Goal: Task Accomplishment & Management: Manage account settings

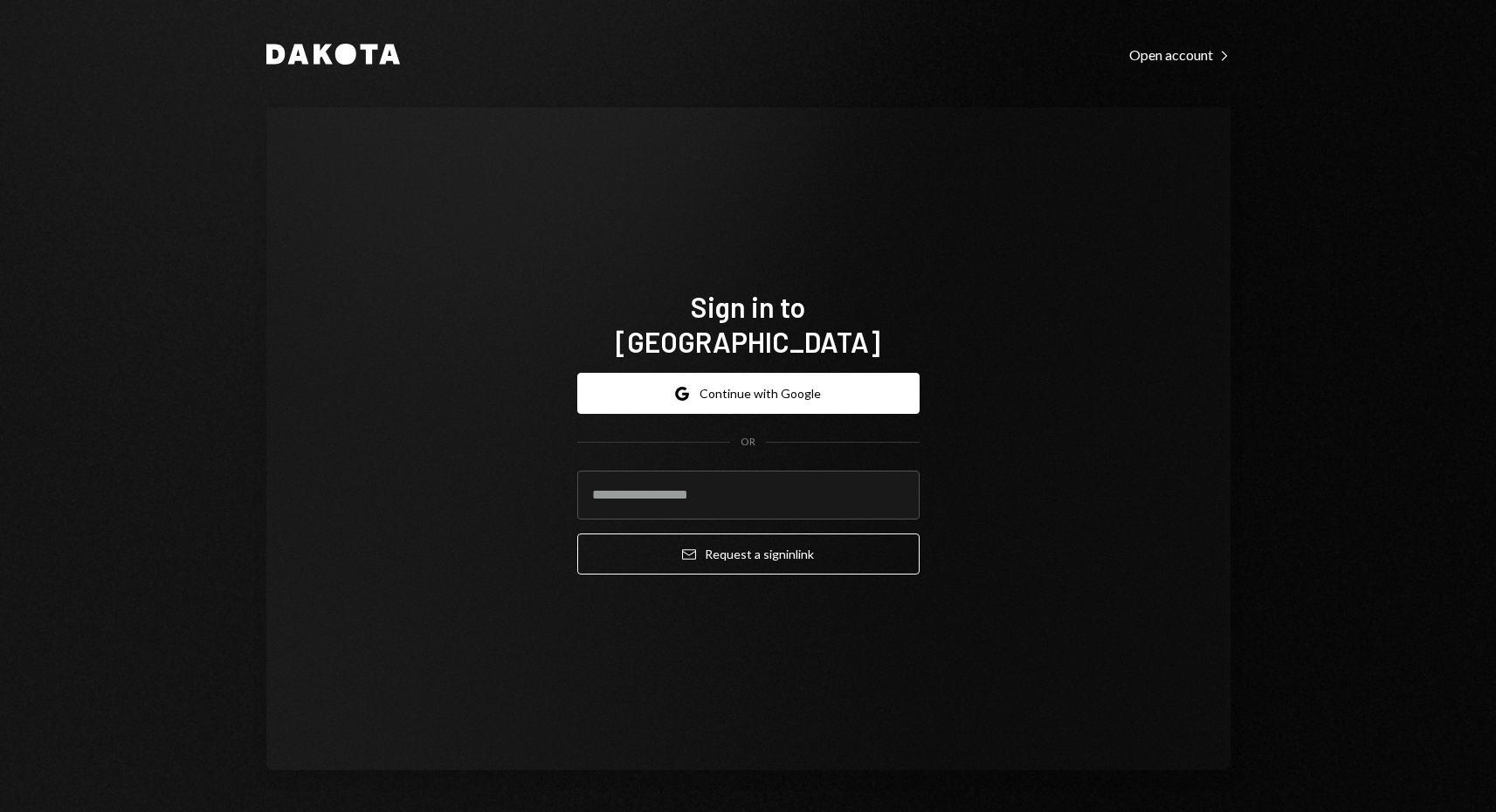
type input "**********"
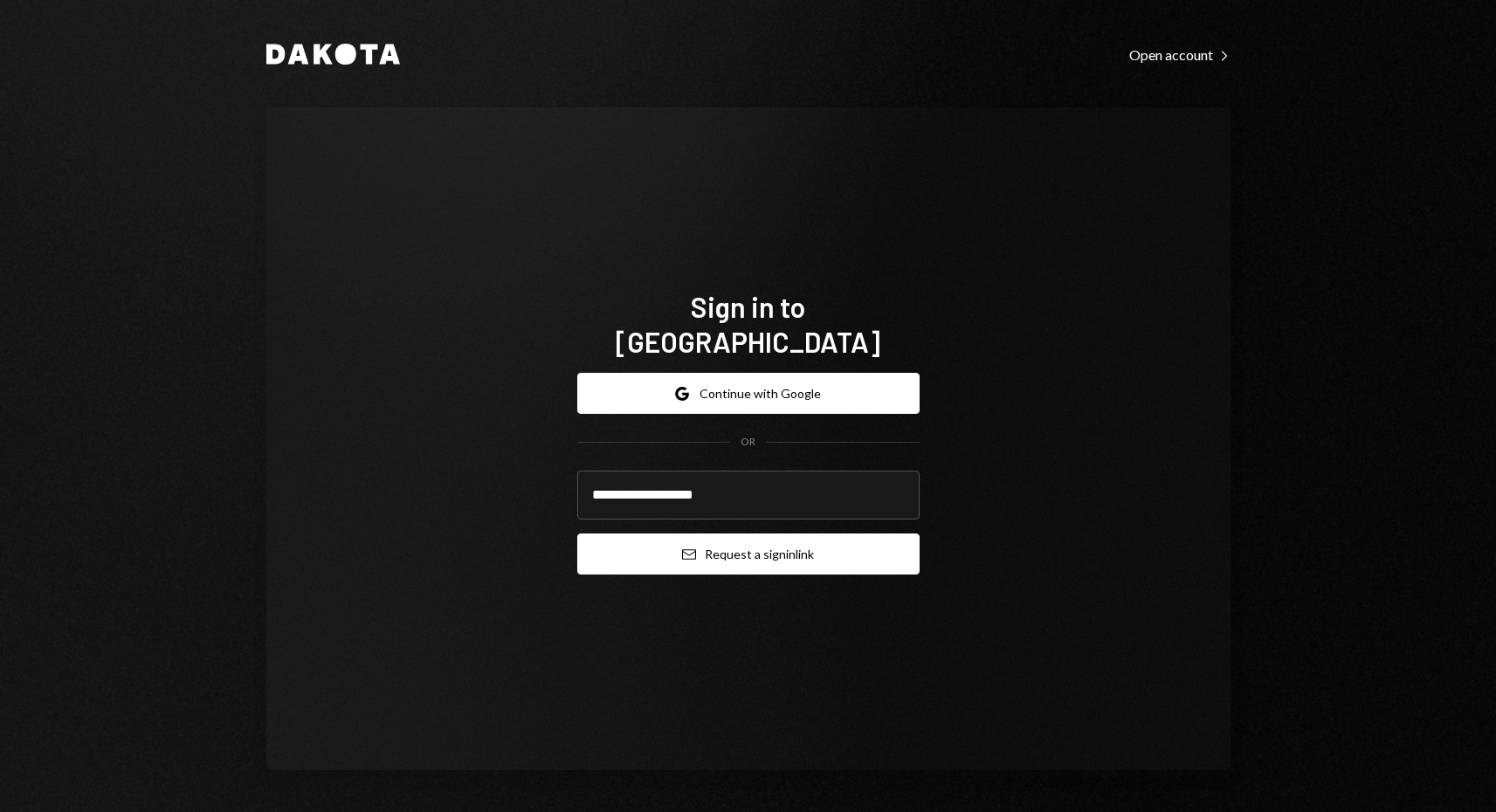
click at [764, 536] on button "Email Request a sign in link" at bounding box center [748, 553] width 342 height 41
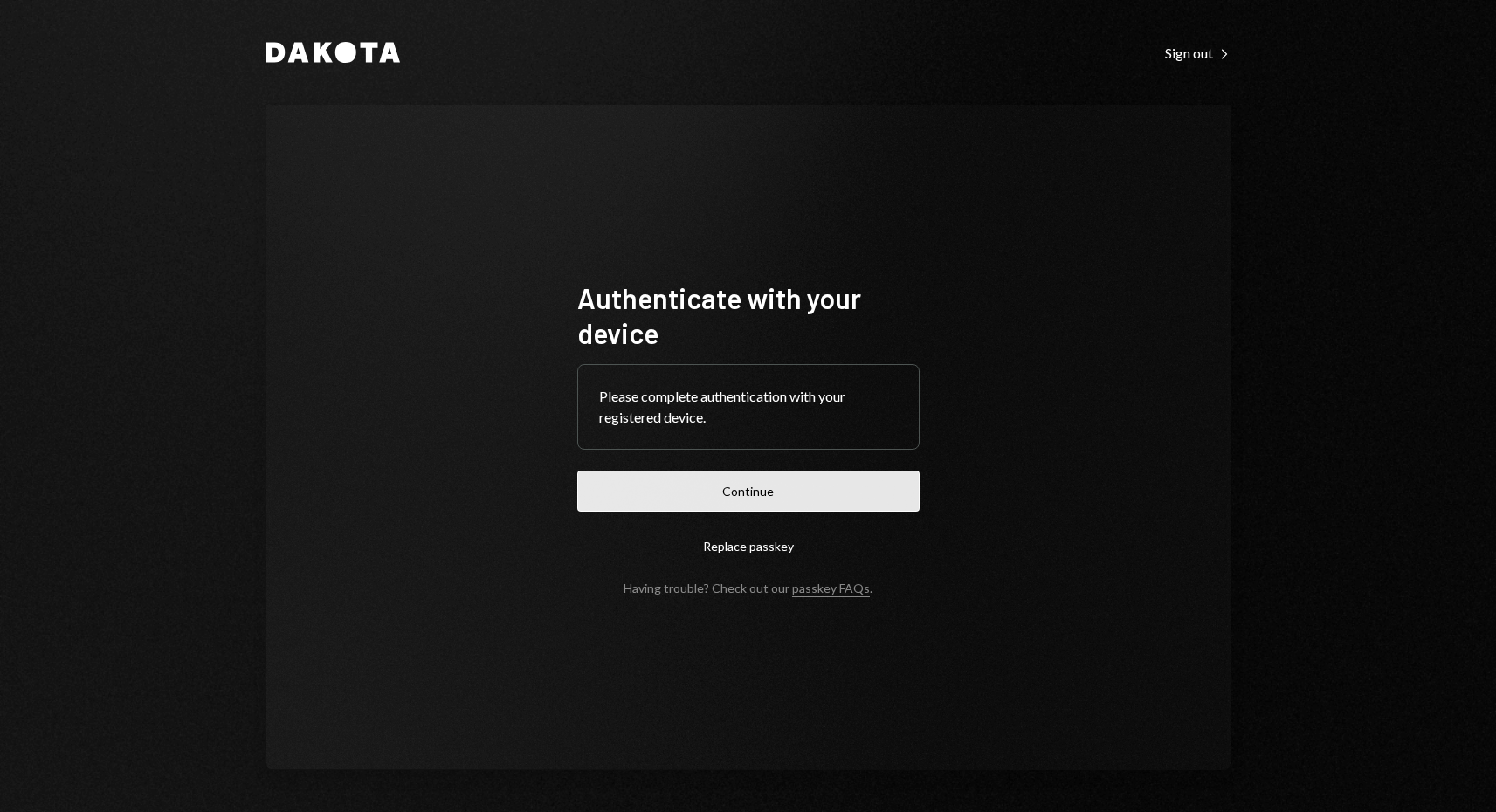
click at [795, 489] on button "Continue" at bounding box center [748, 490] width 342 height 41
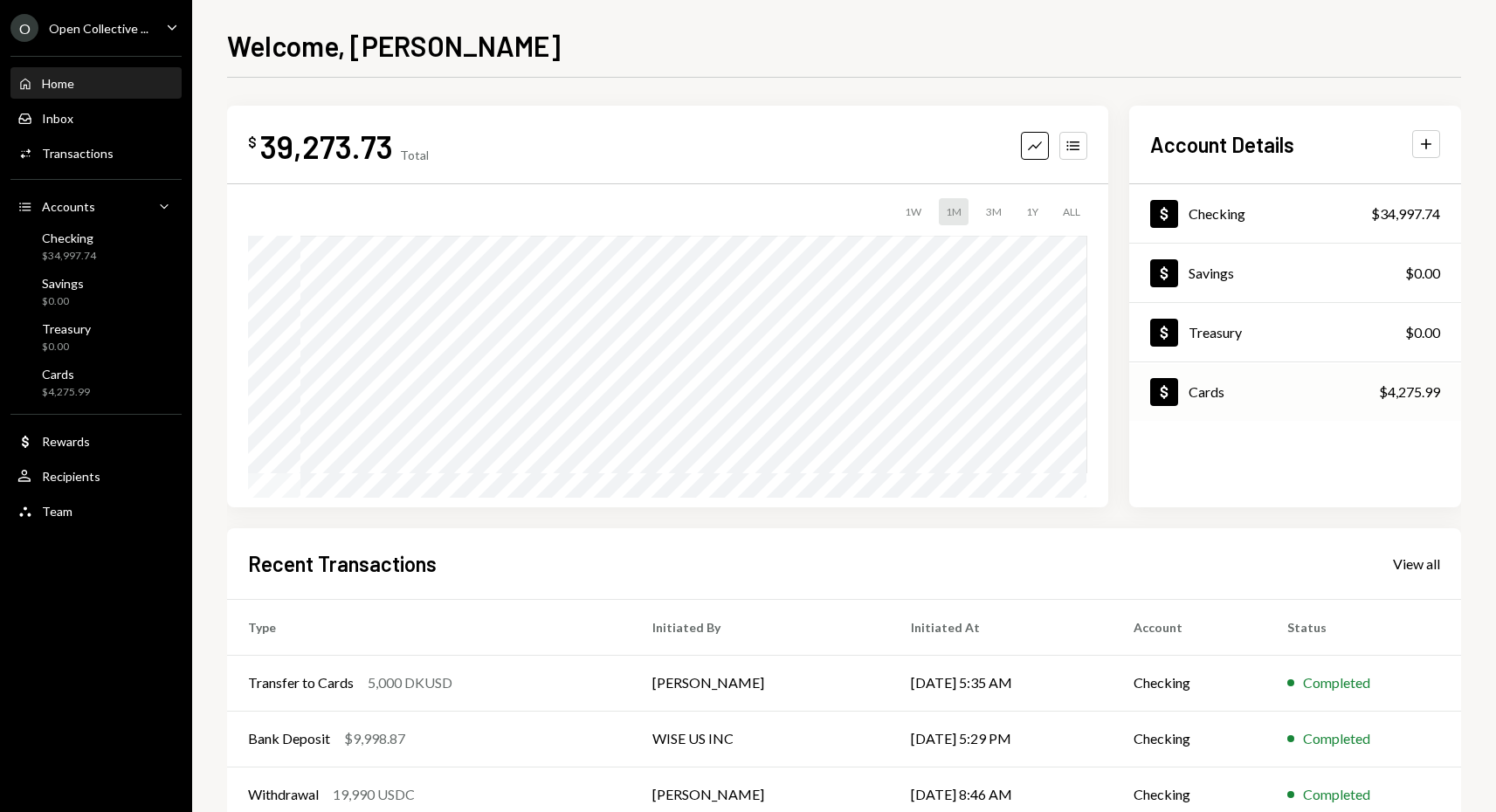
click at [1204, 393] on div "Cards" at bounding box center [1207, 391] width 36 height 16
click at [1214, 396] on div "Cards" at bounding box center [1207, 391] width 36 height 16
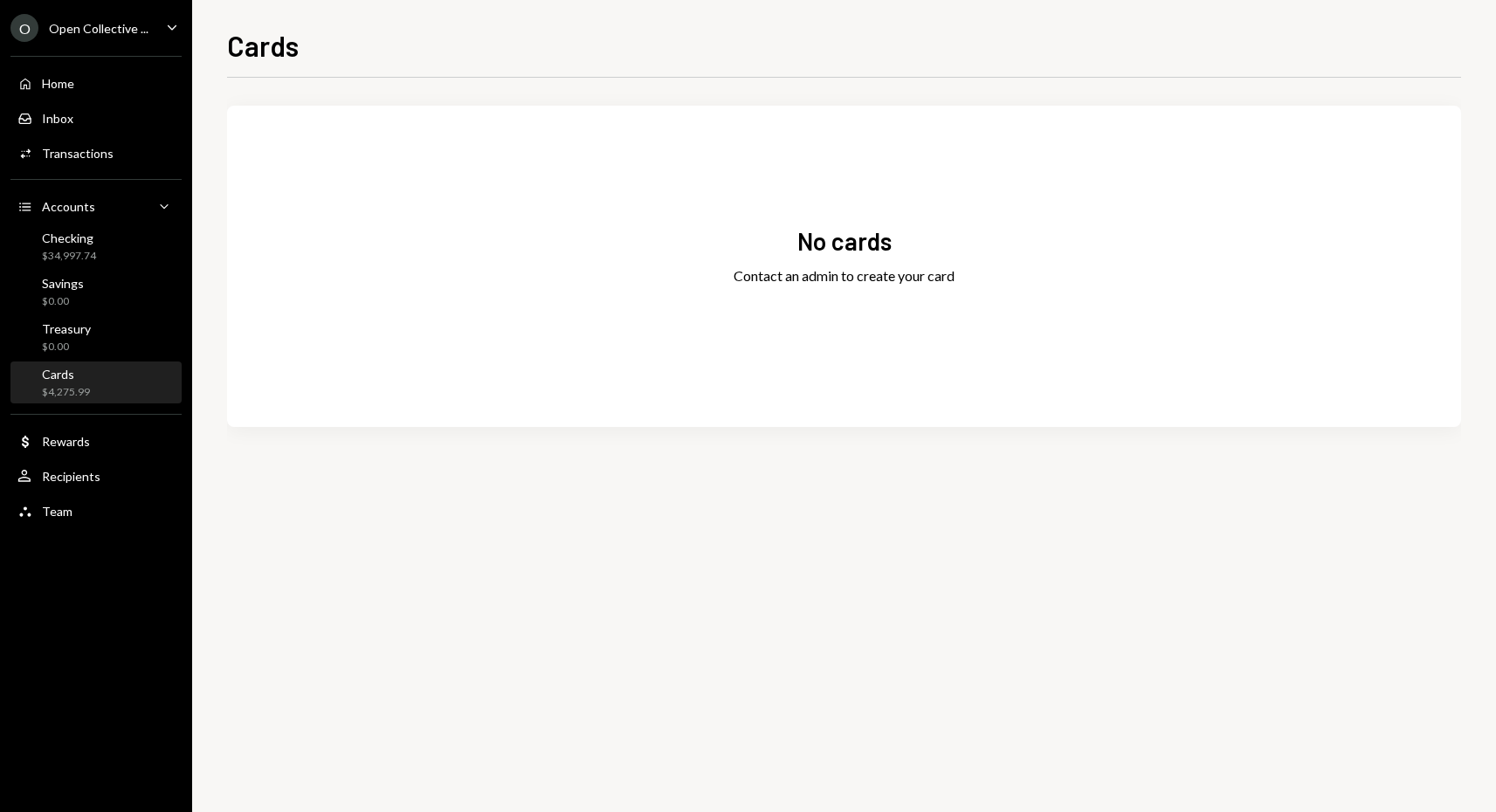
click at [49, 372] on div "Cards" at bounding box center [65, 375] width 48 height 15
click at [69, 378] on div "Cards" at bounding box center [65, 375] width 48 height 15
click at [83, 157] on div "Transactions" at bounding box center [77, 154] width 71 height 15
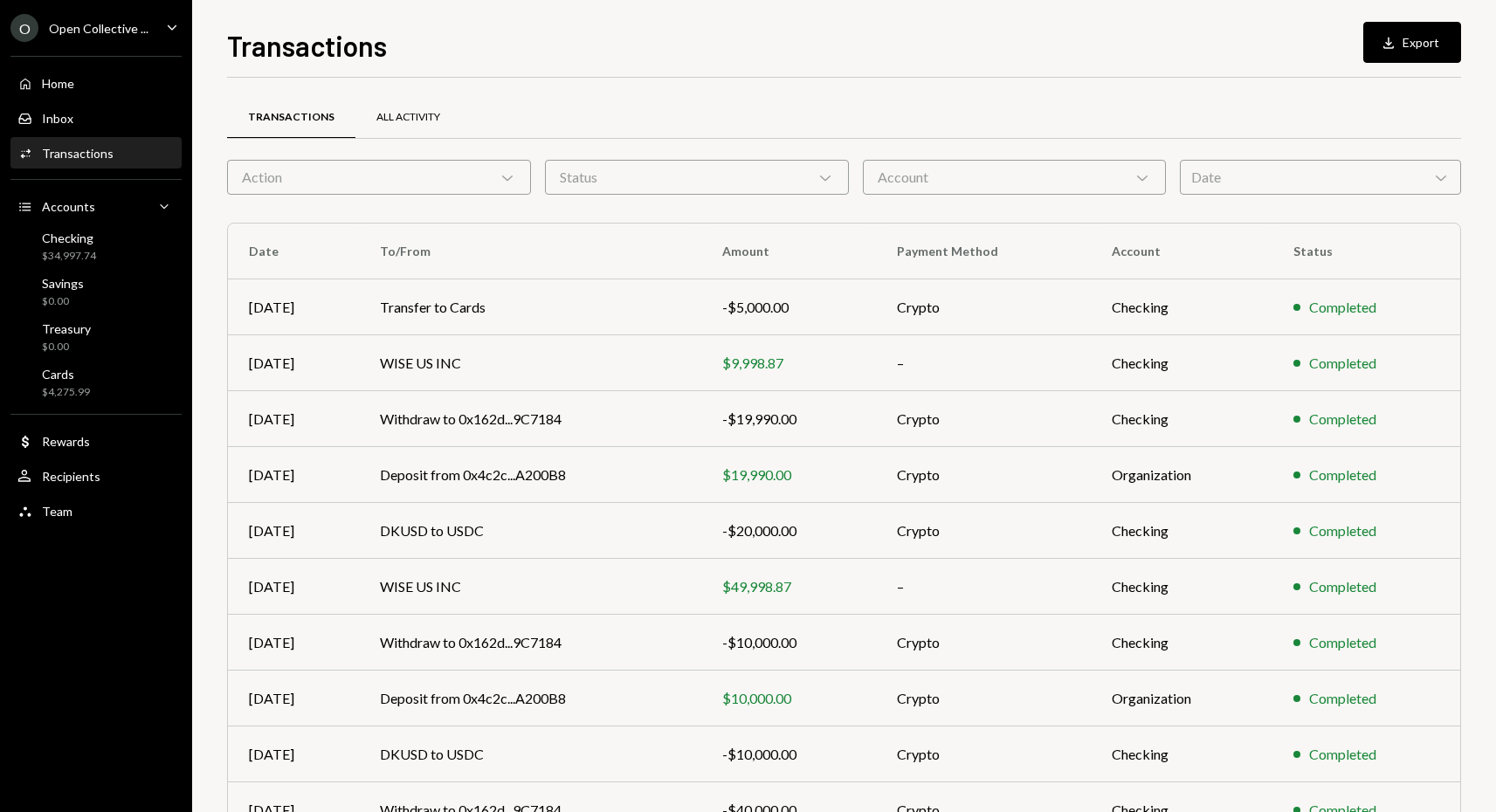
click at [401, 120] on div "All Activity" at bounding box center [408, 118] width 64 height 15
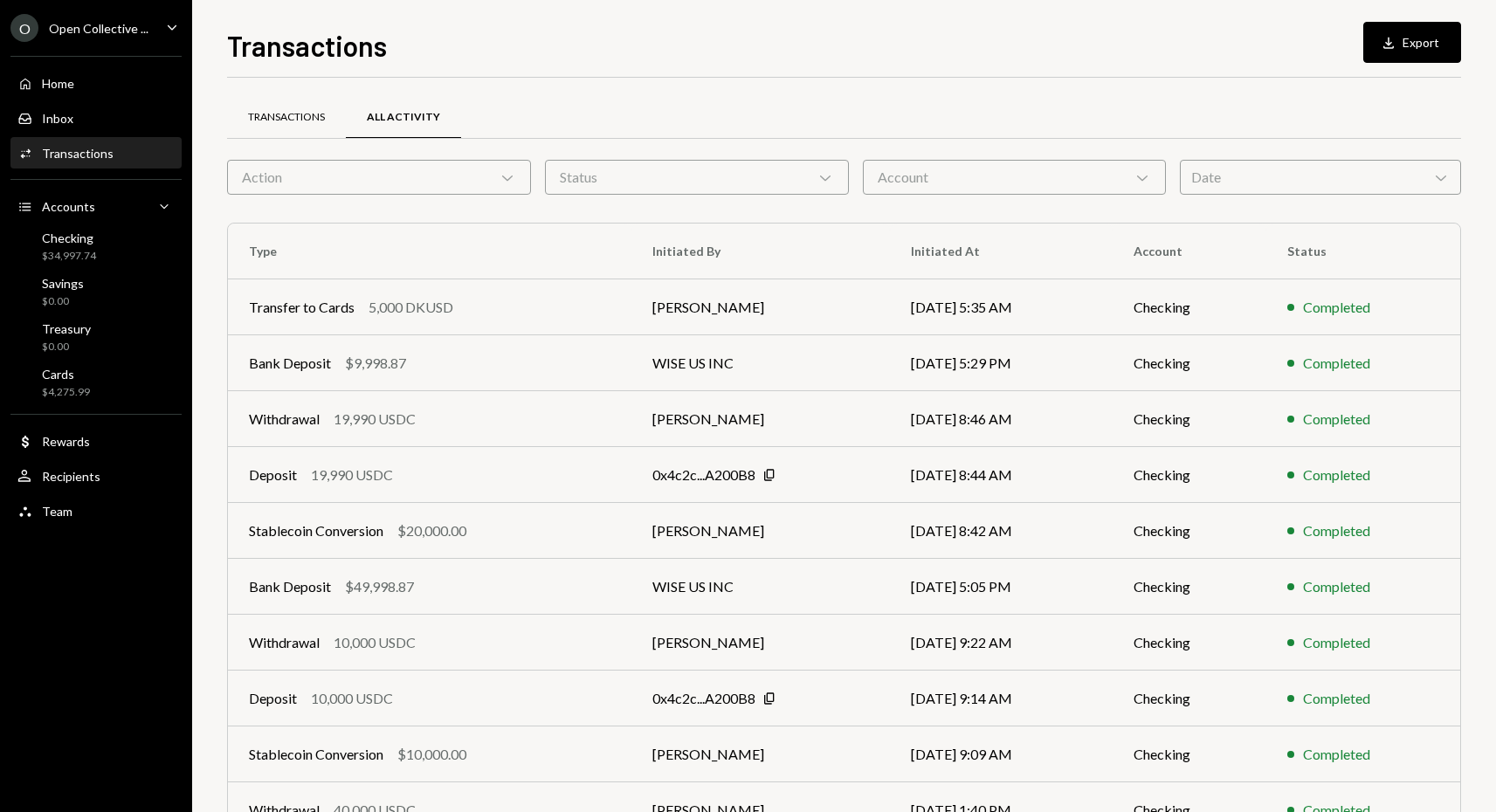
click at [302, 119] on div "Transactions" at bounding box center [286, 118] width 77 height 15
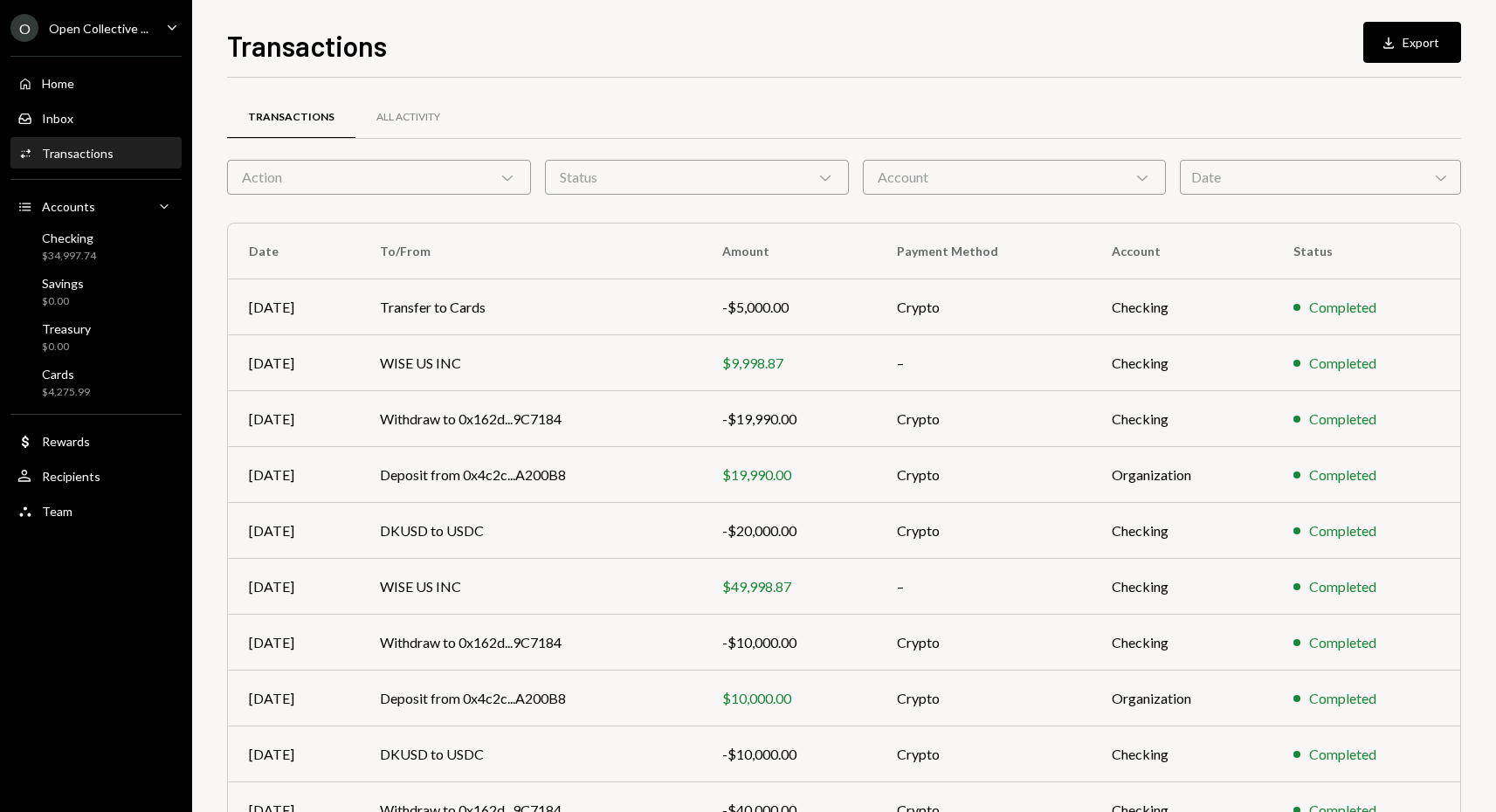
click at [510, 179] on icon "Chevron Down" at bounding box center [508, 177] width 17 height 17
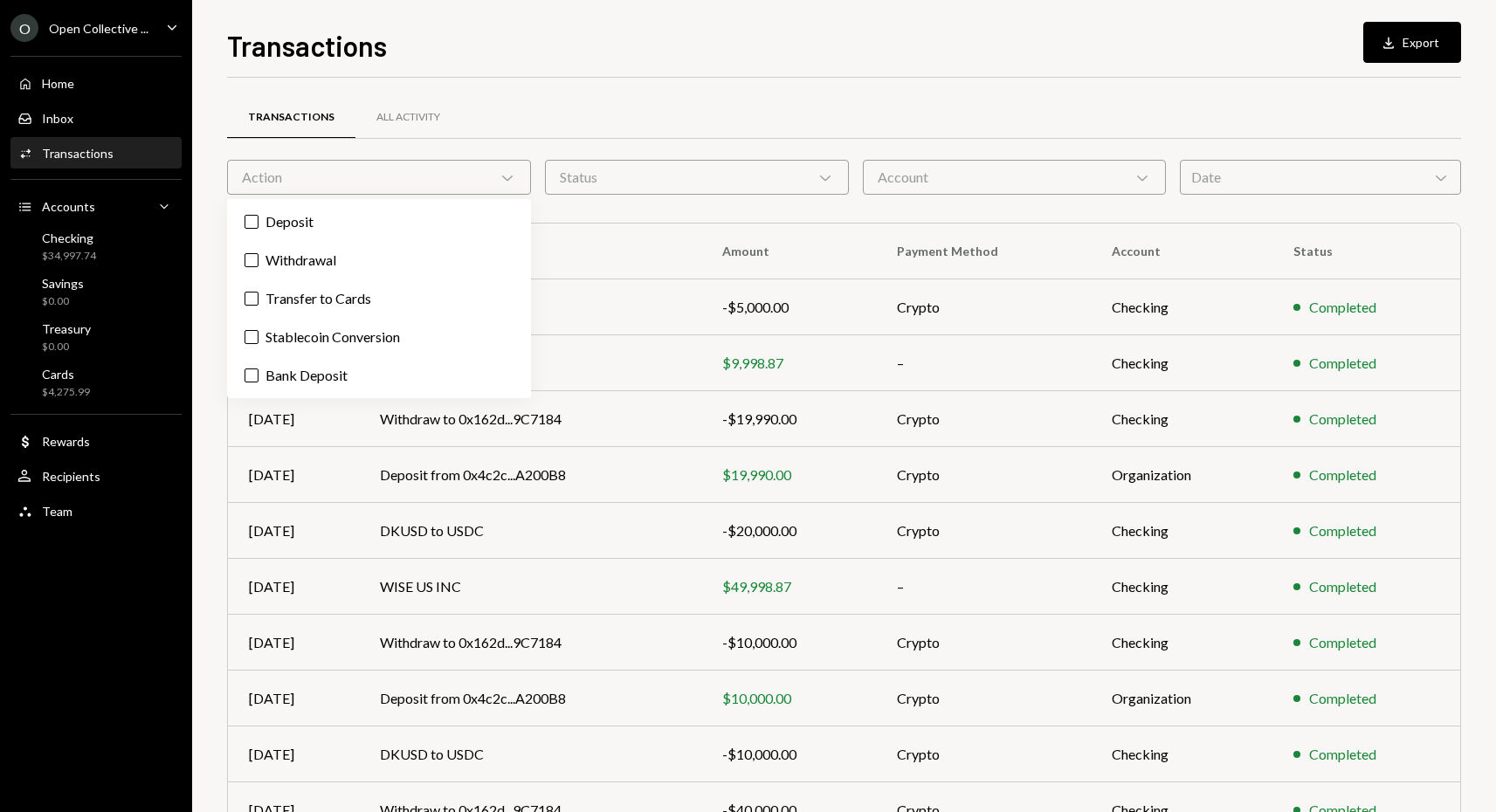
click at [637, 217] on div "Transactions All Activity Action Chevron Down Status Chevron Down Account Chevr…" at bounding box center [843, 508] width 1234 height 806
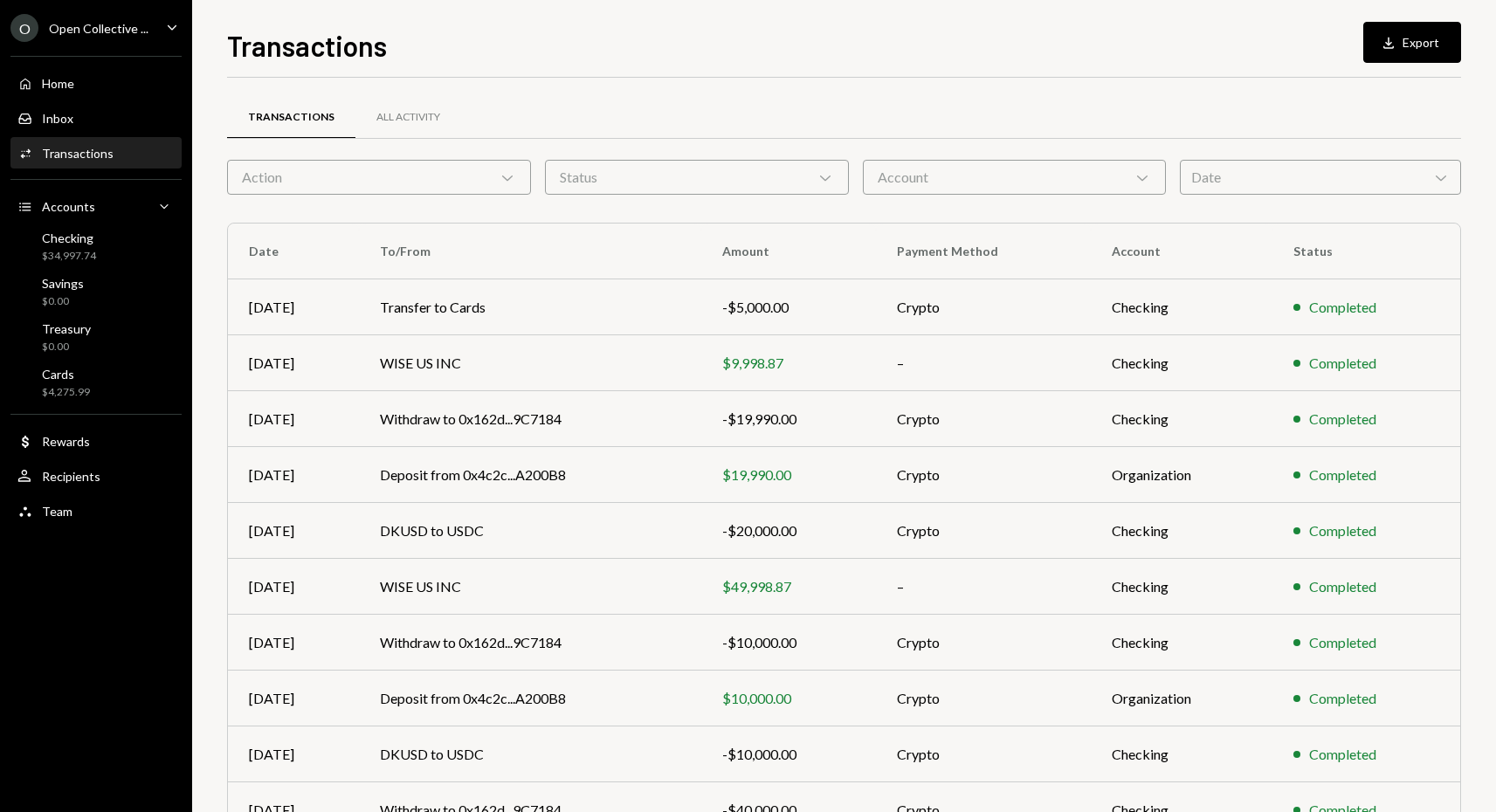
click at [504, 179] on icon "Chevron Down" at bounding box center [508, 177] width 17 height 17
click at [582, 221] on div "Transactions All Activity Action Chevron Down Status Chevron Down Account Chevr…" at bounding box center [843, 508] width 1234 height 806
click at [414, 119] on div "All Activity" at bounding box center [408, 118] width 64 height 15
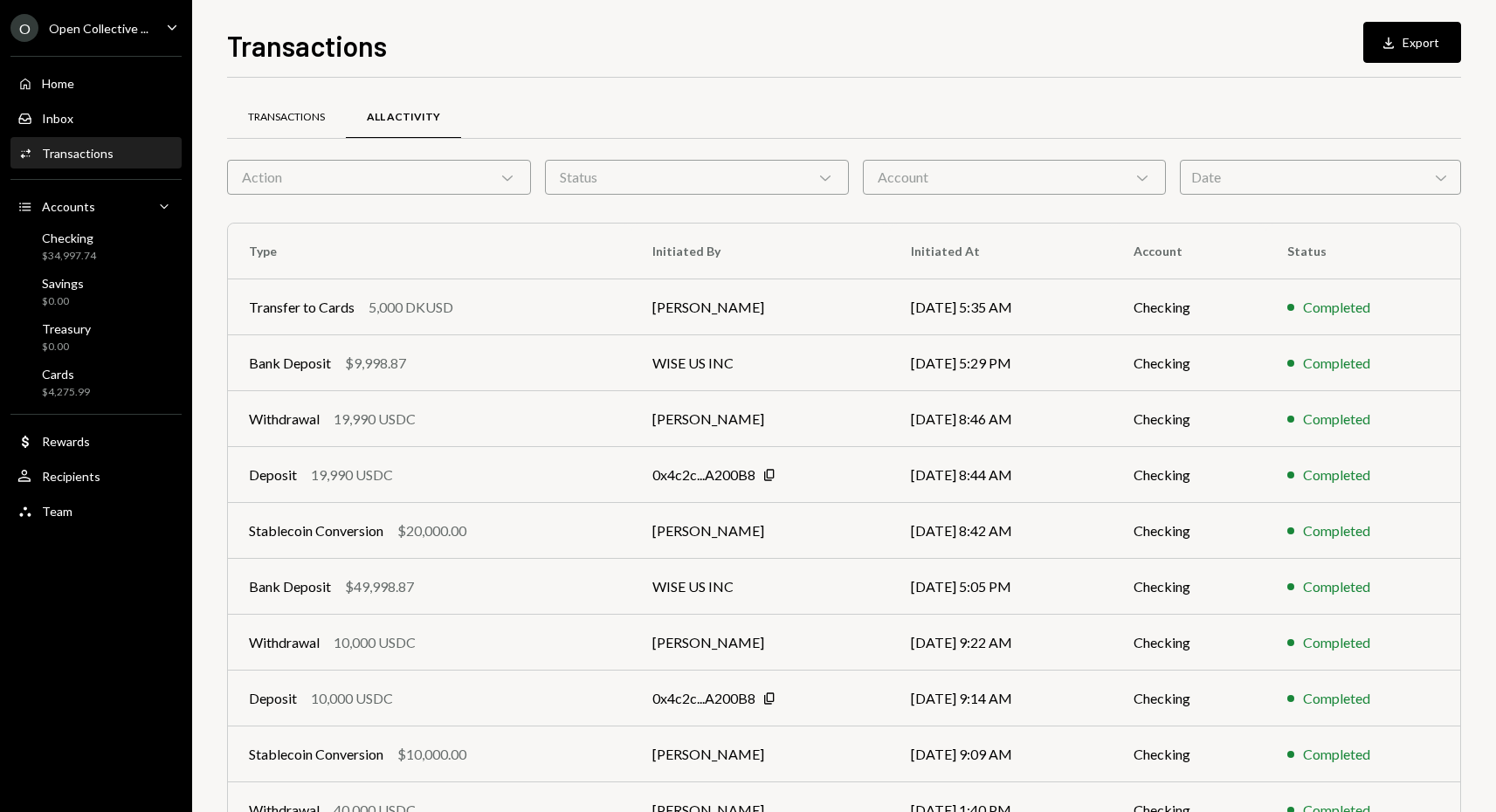
click at [276, 111] on div "Transactions" at bounding box center [286, 118] width 77 height 15
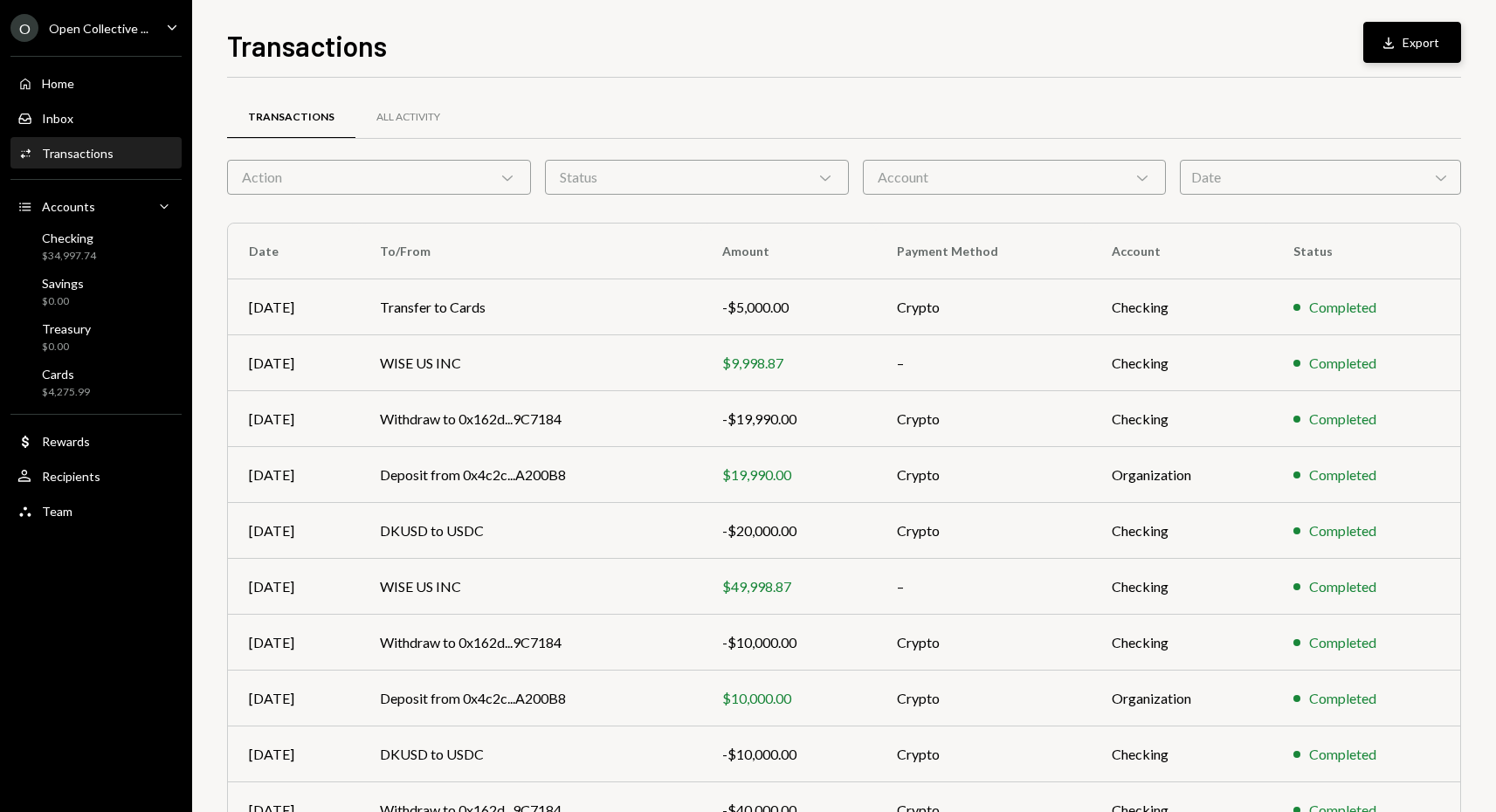
click at [1421, 38] on button "Download Export" at bounding box center [1412, 42] width 98 height 41
